Goal: Task Accomplishment & Management: Complete application form

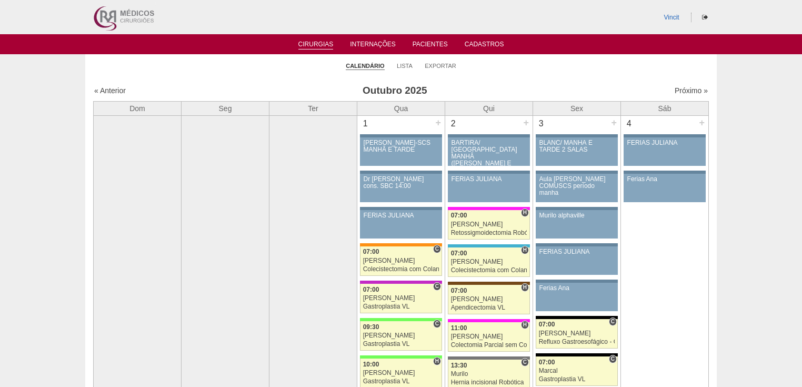
scroll to position [1178, 0]
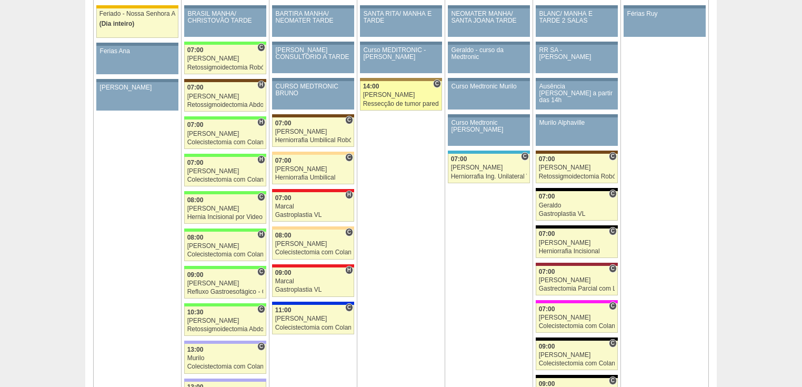
click at [388, 100] on div "Ressecção de tumor parede abdominal pélvica" at bounding box center [401, 103] width 76 height 7
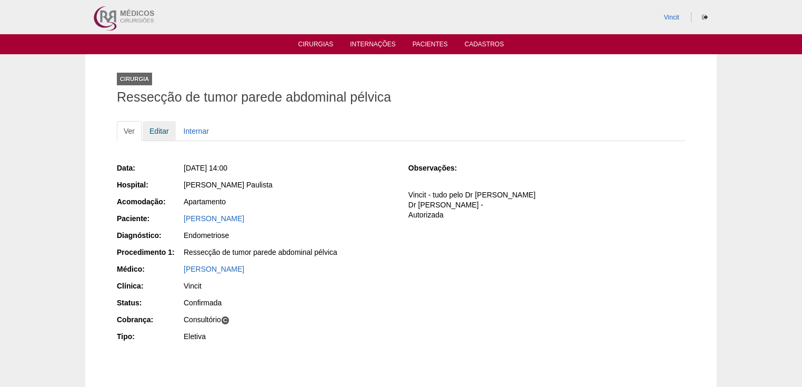
click at [160, 127] on link "Editar" at bounding box center [159, 131] width 33 height 20
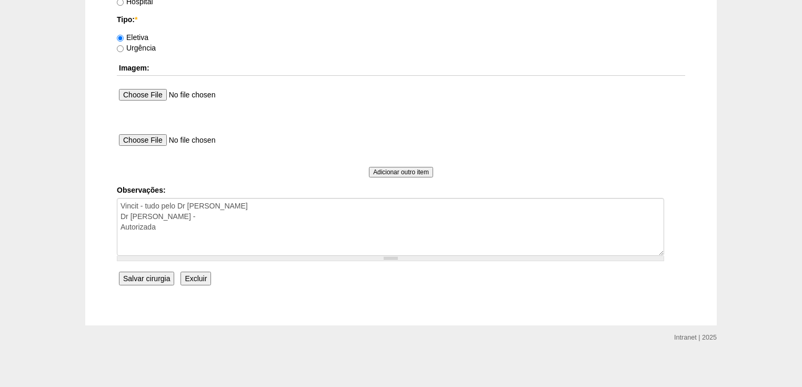
scroll to position [840, 0]
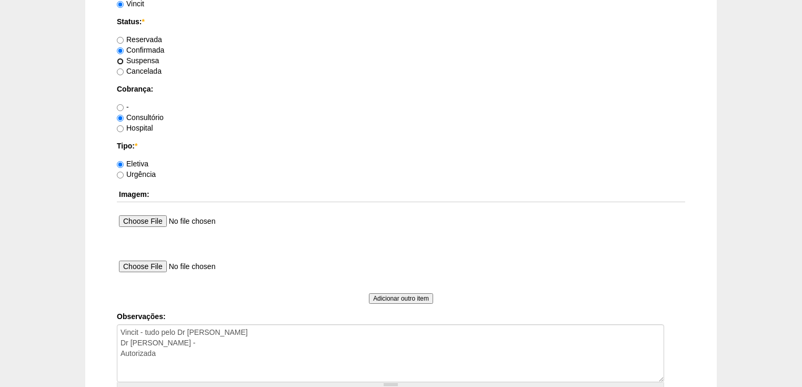
click at [120, 59] on input "Suspensa" at bounding box center [120, 61] width 7 height 7
radio input "true"
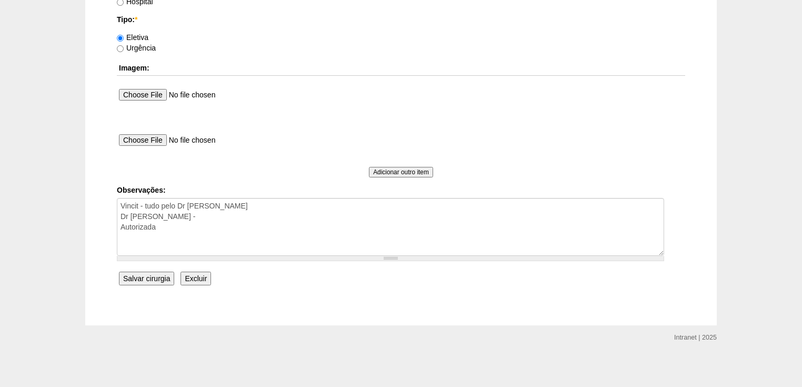
click at [141, 276] on input "Salvar cirurgia" at bounding box center [146, 278] width 55 height 14
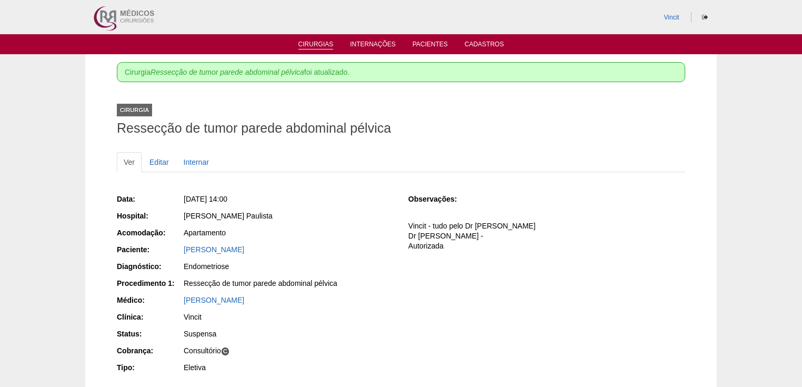
click at [308, 44] on link "Cirurgias" at bounding box center [315, 44] width 35 height 9
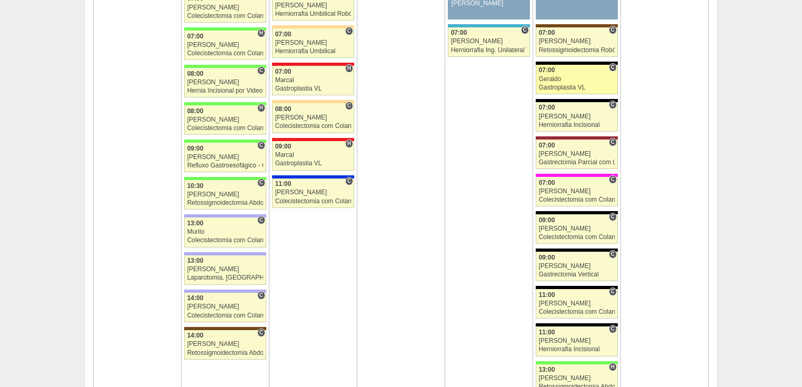
scroll to position [1346, 0]
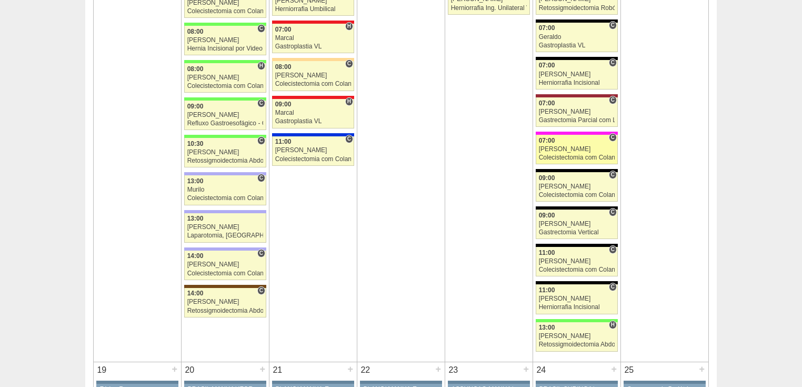
click at [553, 154] on div "Colecistectomia com Colangiografia VL" at bounding box center [577, 157] width 76 height 7
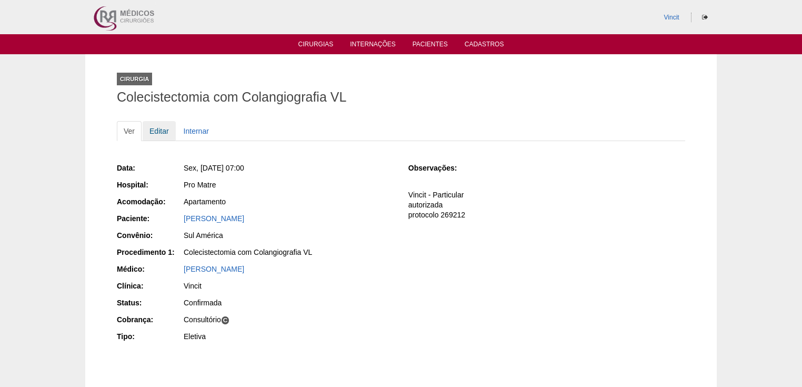
click at [154, 128] on link "Editar" at bounding box center [159, 131] width 33 height 20
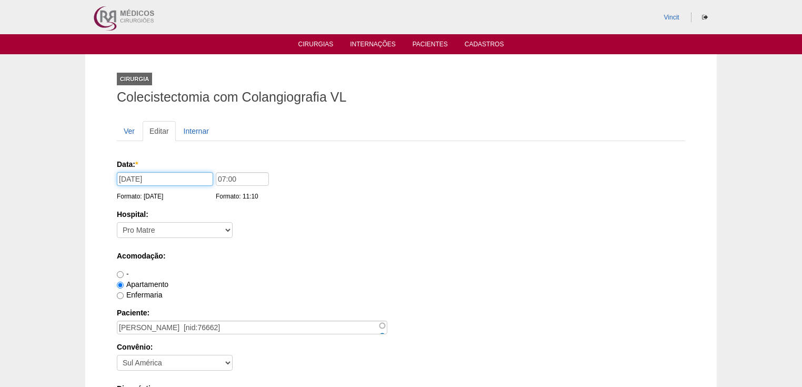
click at [177, 180] on input "[DATE]" at bounding box center [165, 179] width 96 height 14
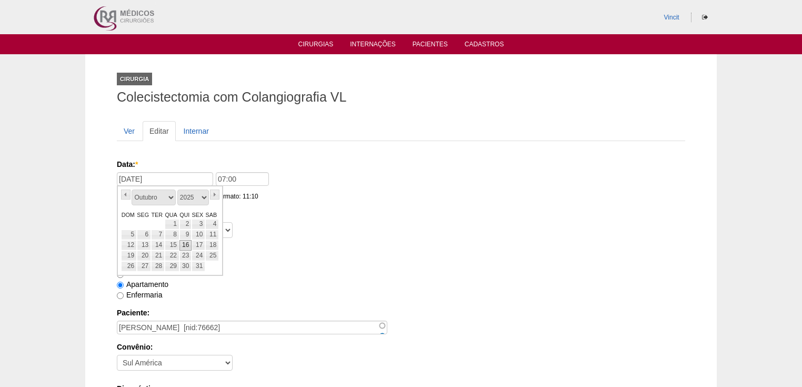
click at [179, 244] on link "16" at bounding box center [185, 245] width 12 height 11
type input "16/10/2025"
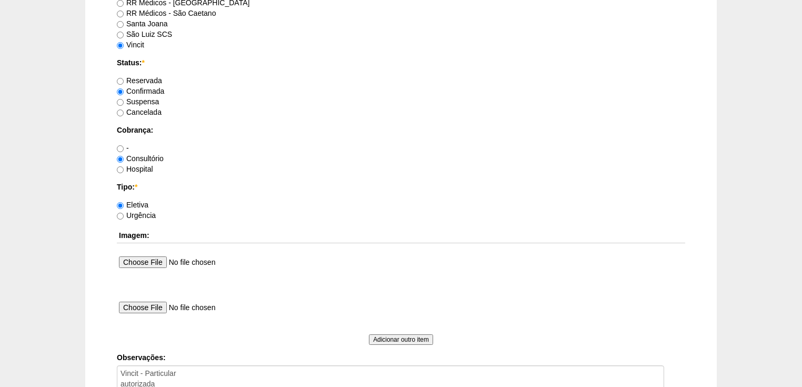
scroll to position [967, 0]
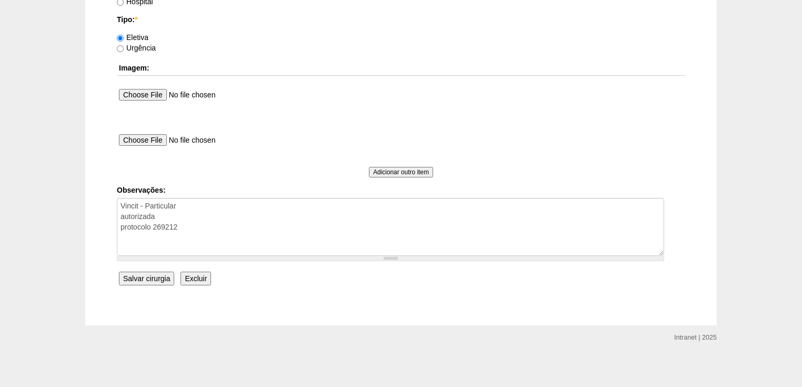
click at [154, 275] on input "Salvar cirurgia" at bounding box center [146, 278] width 55 height 14
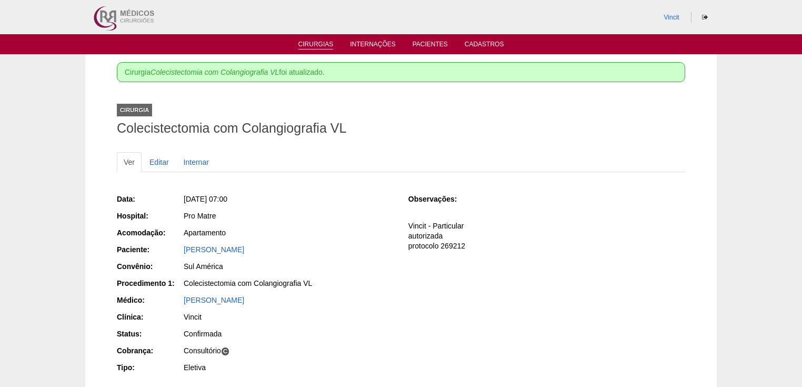
click at [309, 47] on link "Cirurgias" at bounding box center [315, 44] width 35 height 9
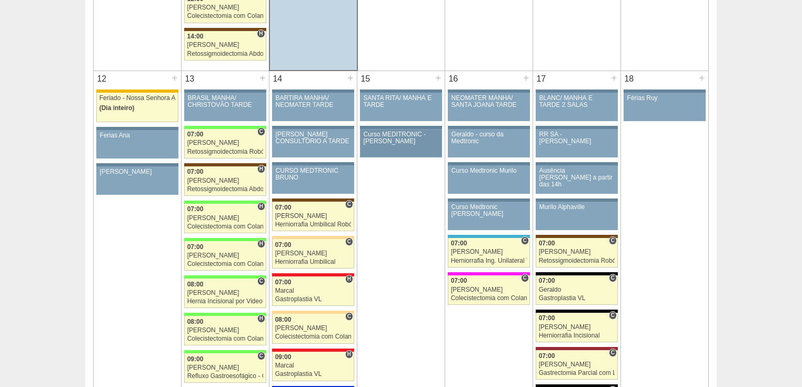
scroll to position [884, 0]
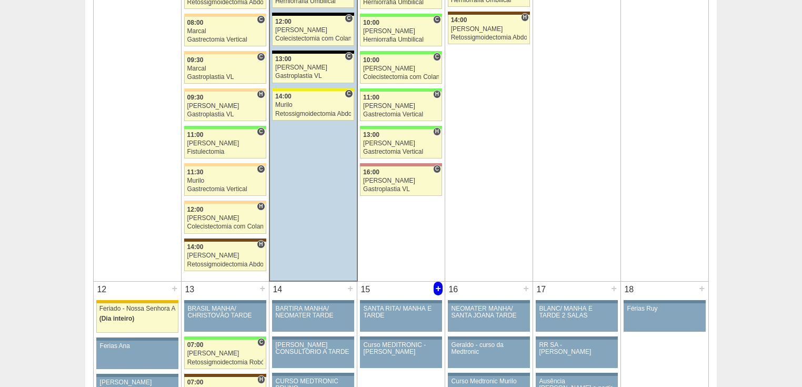
click at [437, 281] on div "+" at bounding box center [437, 288] width 9 height 14
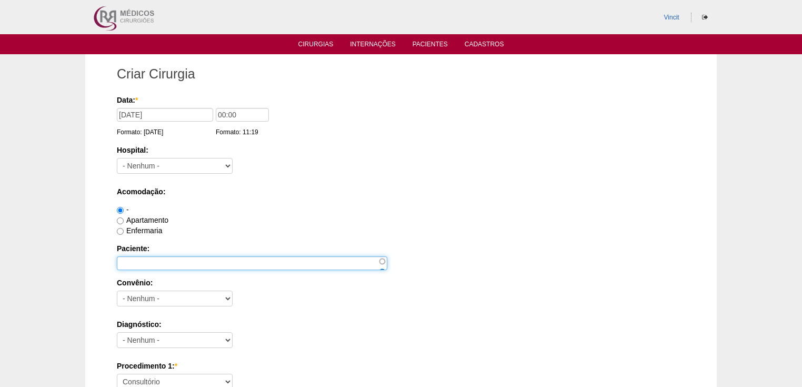
click at [177, 261] on input "Paciente:" at bounding box center [252, 263] width 270 height 14
type input "m"
type input "MARIA HELENA BARREIRA ALVARES CORREA"
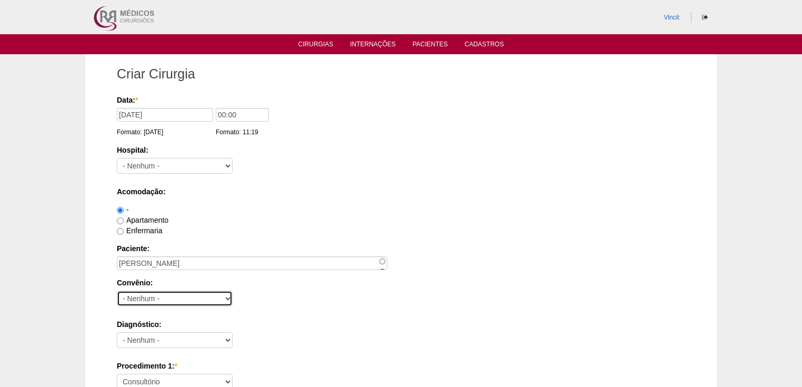
click at [212, 298] on select "- Nenhum - Abet Afresp Allianz Amil Blue Life Caasp Cabesp Caixa de Pensões Car…" at bounding box center [175, 298] width 116 height 16
select select "9803"
click at [117, 290] on select "- Nenhum - Abet Afresp Allianz Amil Blue Life Caasp Cabesp Caixa de Pensões Car…" at bounding box center [175, 298] width 116 height 16
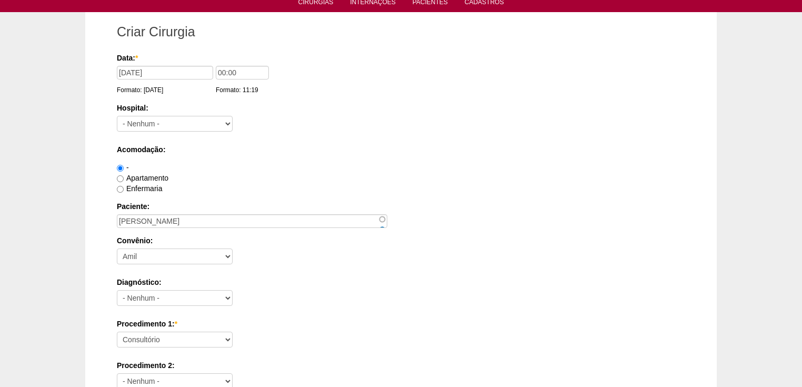
click at [147, 345] on div "Procedimento 1: * Consultório Abscesso Hepático - Drenagem Abscesso perianal Am…" at bounding box center [401, 335] width 568 height 34
click at [147, 338] on select "Consultório Abscesso Hepático - Drenagem Abscesso perianal Amputação Abdômino P…" at bounding box center [175, 339] width 116 height 16
select select "3735"
click at [117, 331] on select "Consultório Abscesso Hepático - Drenagem Abscesso perianal Amputação Abdômino P…" at bounding box center [175, 339] width 116 height 16
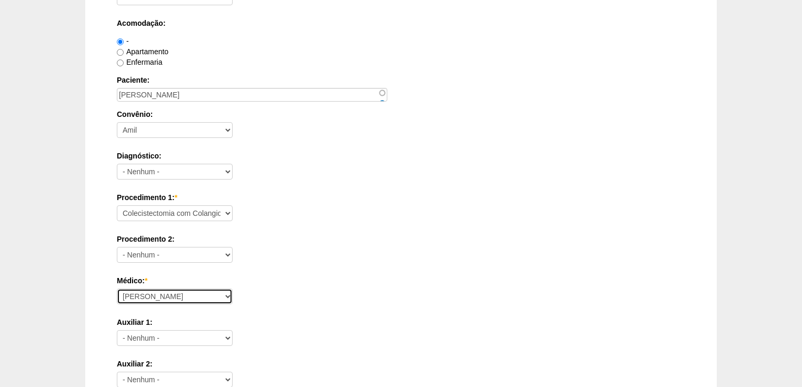
click at [137, 292] on select "Ana Paula Bruno Felipe Rossi Geraldo Igor Benevides Isabella Juliana Luiz Guilh…" at bounding box center [175, 296] width 116 height 16
select select "22"
click at [117, 288] on select "Ana Paula Bruno Felipe Rossi Geraldo Igor Benevides Isabella Juliana Luiz Guilh…" at bounding box center [175, 296] width 116 height 16
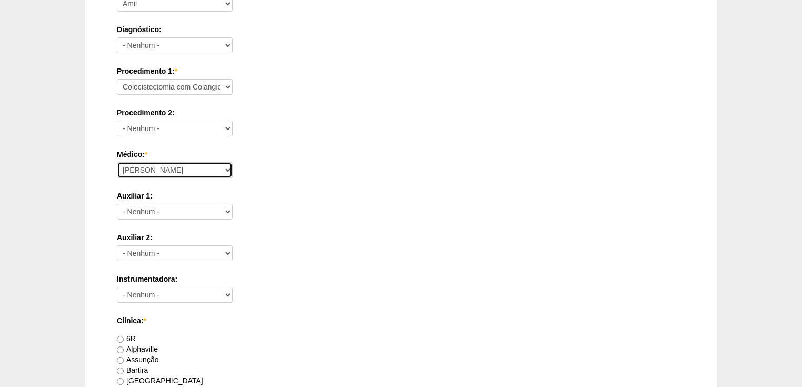
scroll to position [421, 0]
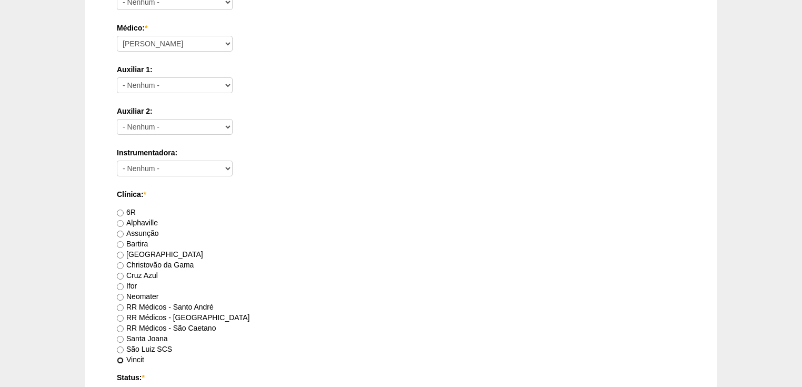
click at [120, 357] on input "Vincit" at bounding box center [120, 360] width 7 height 7
radio input "true"
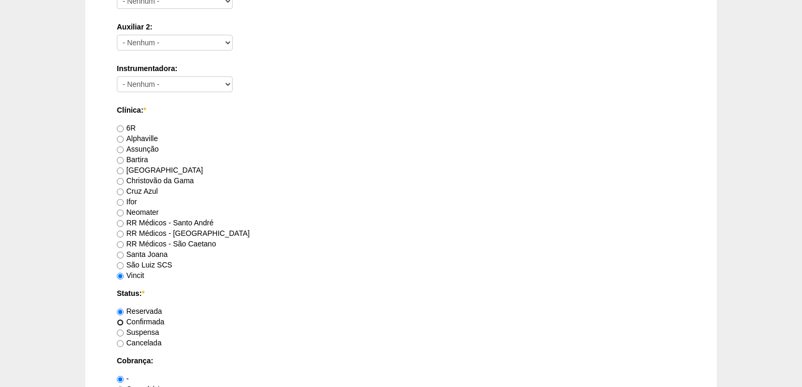
click at [122, 320] on input "Confirmada" at bounding box center [120, 322] width 7 height 7
radio input "true"
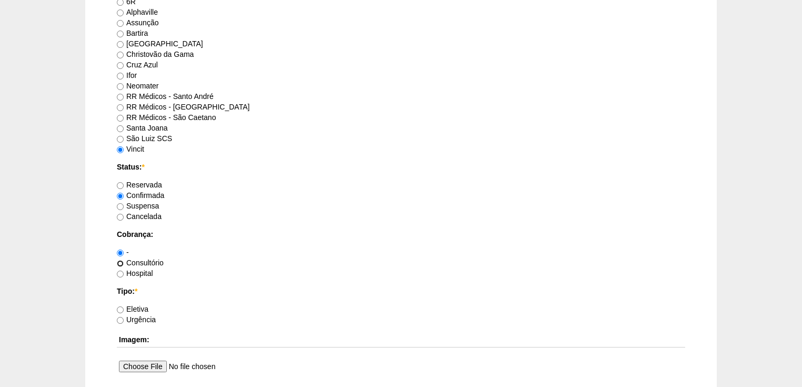
click at [118, 261] on input "Consultório" at bounding box center [120, 263] width 7 height 7
radio input "true"
click at [120, 306] on input "Eletiva" at bounding box center [120, 309] width 7 height 7
radio input "true"
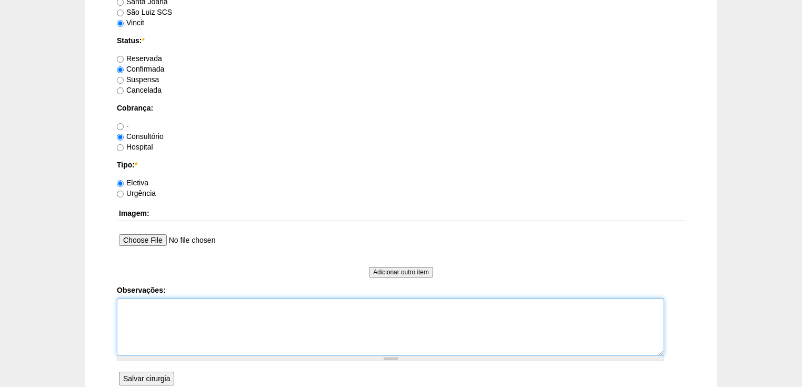
click at [120, 313] on textarea "Observações:" at bounding box center [390, 327] width 547 height 58
type textarea "v"
type textarea "Vincit - Particular autorizada"
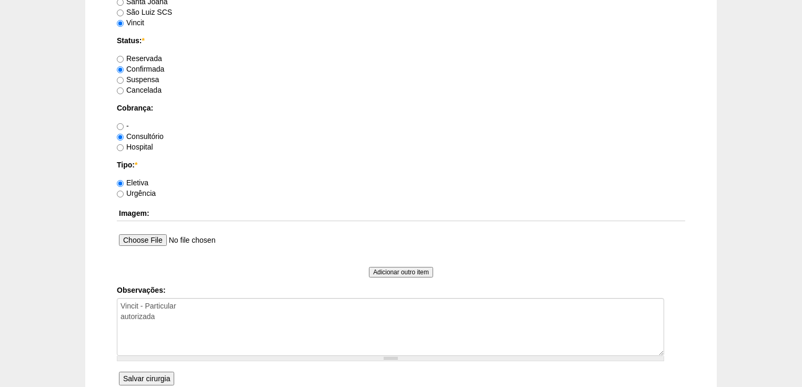
click at [150, 372] on input "Salvar cirurgia" at bounding box center [146, 378] width 55 height 14
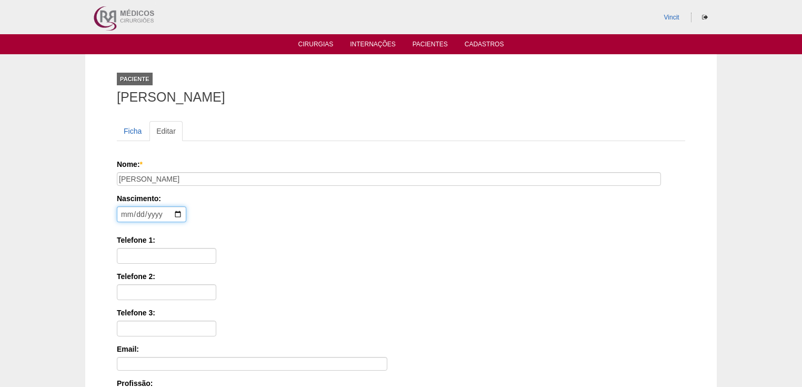
click at [128, 213] on input "date" at bounding box center [151, 214] width 69 height 16
click at [137, 215] on input "date" at bounding box center [151, 214] width 69 height 16
click at [164, 212] on input "1940-10-31" at bounding box center [151, 214] width 69 height 16
click at [168, 259] on input "Telefone 1:" at bounding box center [166, 256] width 99 height 16
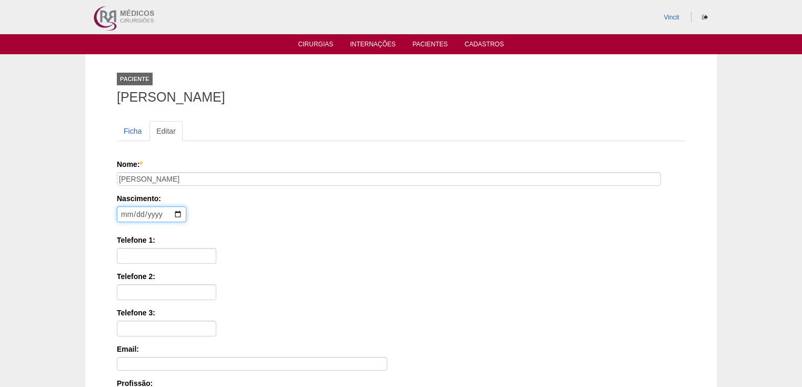
click at [161, 214] on input "1940-10-31" at bounding box center [151, 214] width 69 height 16
click at [161, 212] on input "1940-10-31" at bounding box center [151, 214] width 69 height 16
click at [158, 211] on input "1940-10-31" at bounding box center [151, 214] width 69 height 16
type input "1943-10-31"
click at [139, 248] on input "Telefone 1:" at bounding box center [166, 256] width 99 height 16
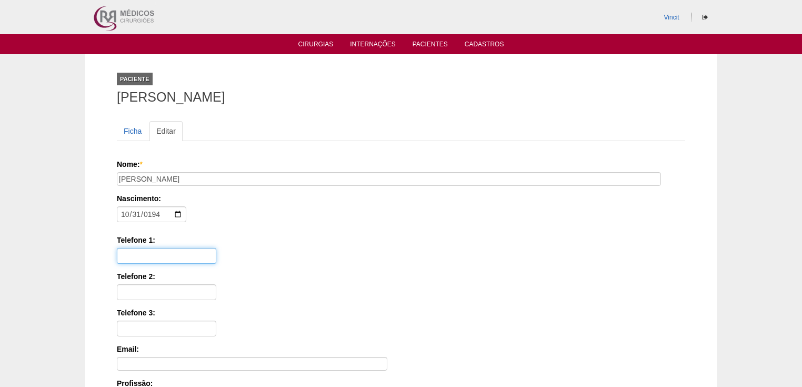
paste input "(11) 98335-1943"
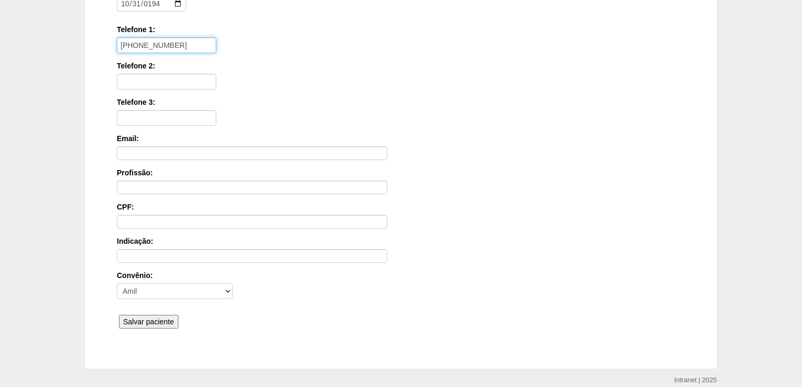
scroll to position [252, 0]
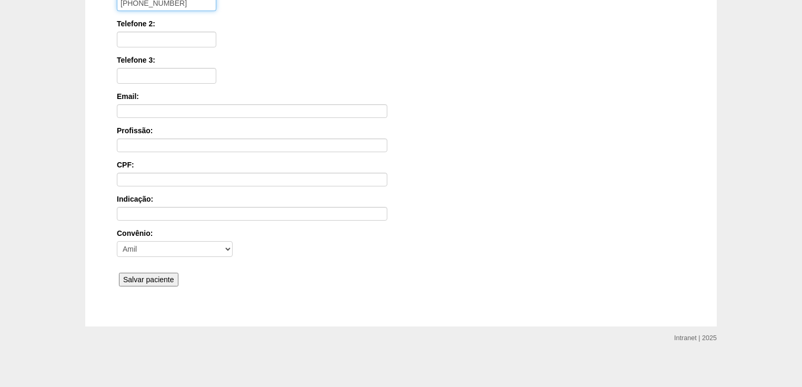
type input "(11) 98335-1943"
click at [144, 276] on input "Salvar paciente" at bounding box center [148, 279] width 59 height 14
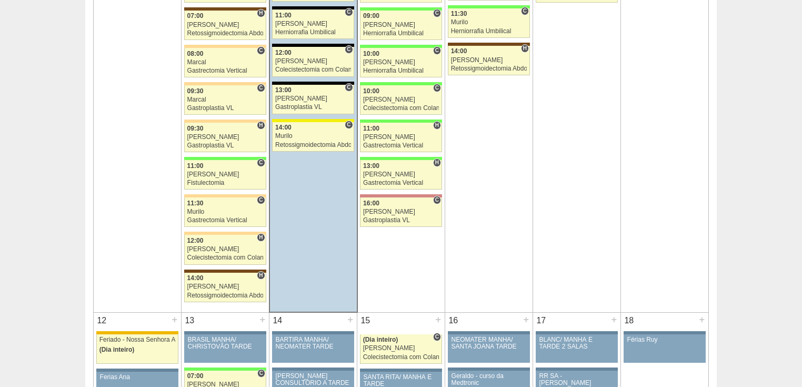
scroll to position [926, 0]
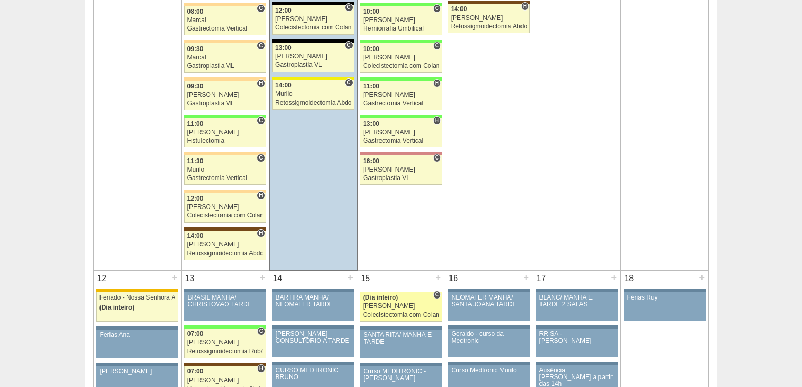
click at [372, 311] on div "Colecistectomia com Colangiografia VL" at bounding box center [401, 314] width 76 height 7
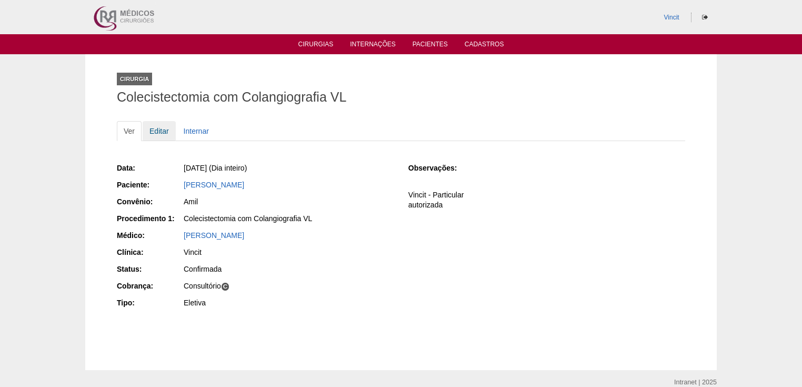
click at [164, 130] on link "Editar" at bounding box center [159, 131] width 33 height 20
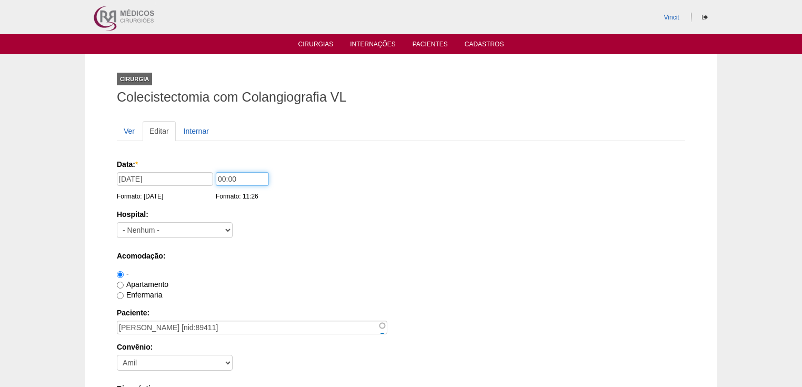
click at [224, 177] on input "00:00" at bounding box center [242, 179] width 53 height 14
type input "14:00"
click at [164, 228] on select "- [GEOGRAPHIC_DATA] - [DATE] [PERSON_NAME] Alvorada América Assunção Bartira Be…" at bounding box center [175, 230] width 116 height 16
select select "35"
click at [117, 222] on select "- [GEOGRAPHIC_DATA] - [DATE] [PERSON_NAME] Alvorada América Assunção Bartira Be…" at bounding box center [175, 230] width 116 height 16
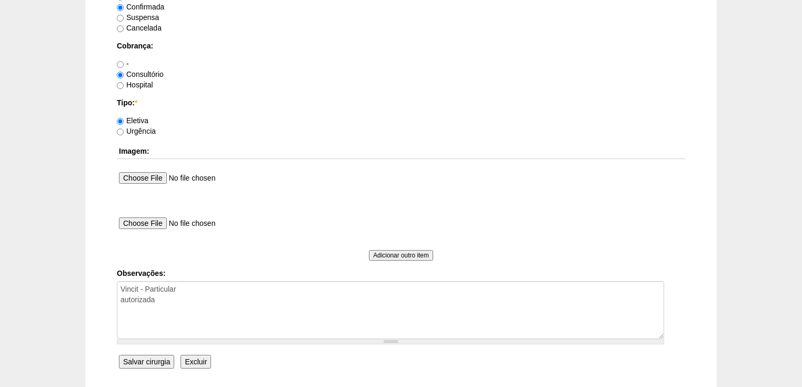
scroll to position [967, 0]
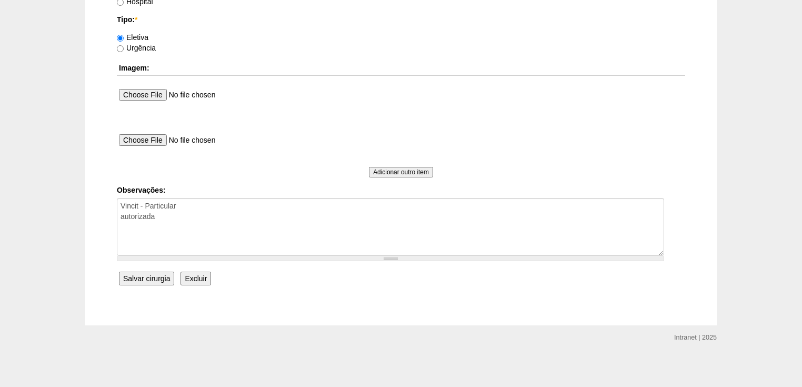
click at [144, 276] on input "Salvar cirurgia" at bounding box center [146, 278] width 55 height 14
